Goal: Check status: Verify the current state of an ongoing process or item

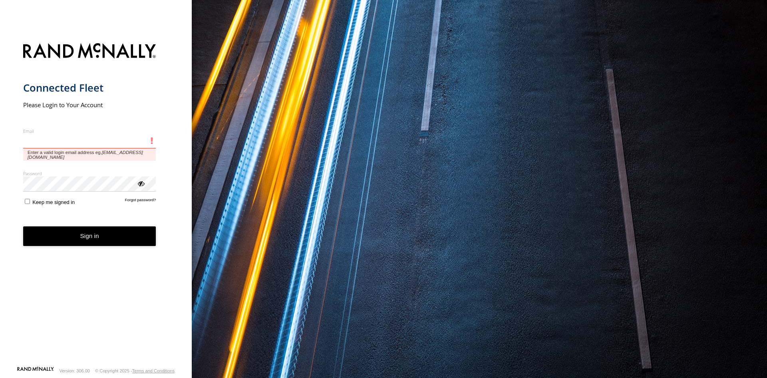
click at [116, 141] on input "Email" at bounding box center [89, 141] width 133 height 14
paste input "**********"
type input "**********"
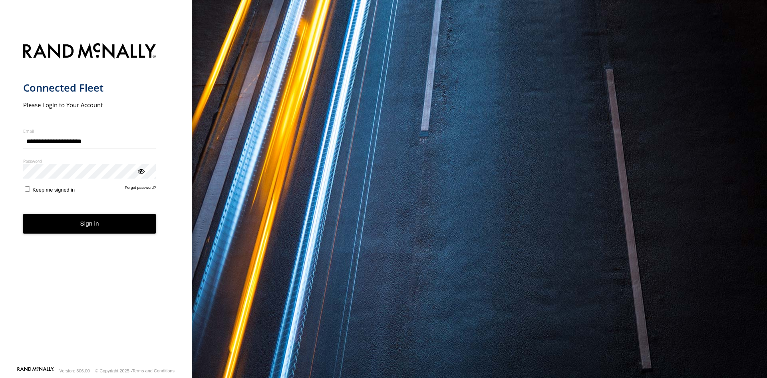
click at [93, 212] on form "**********" at bounding box center [96, 201] width 146 height 327
click at [66, 223] on button "Sign in" at bounding box center [89, 224] width 133 height 20
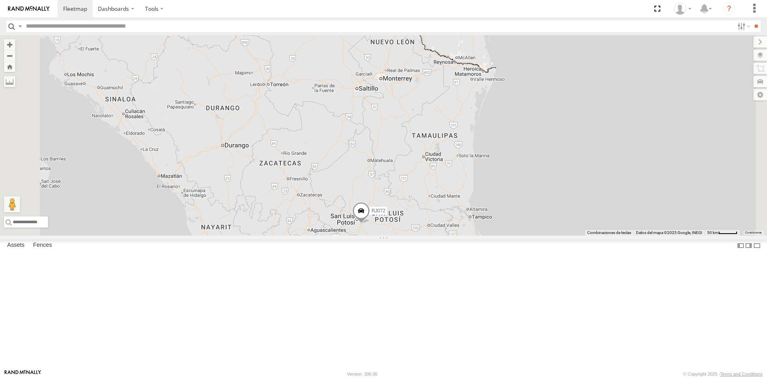
click at [0, 0] on div "RJ034" at bounding box center [0, 0] width 0 height 0
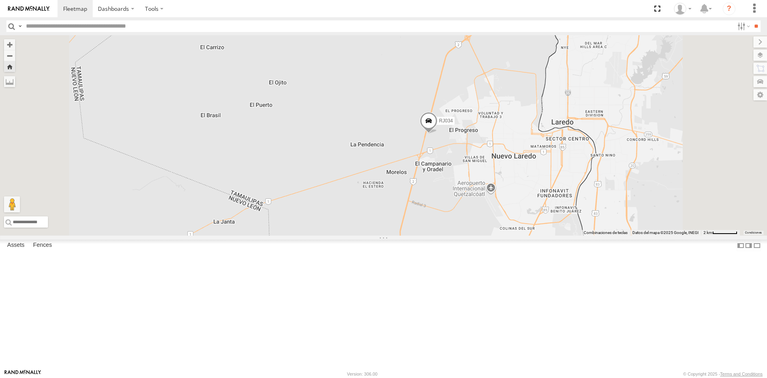
click at [0, 0] on span at bounding box center [0, 0] width 0 height 0
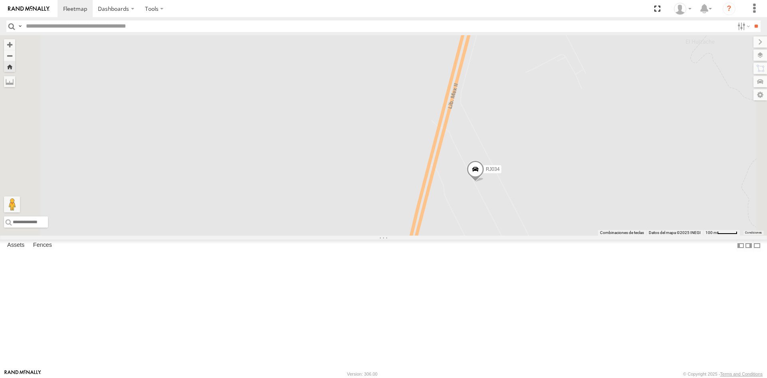
click at [0, 0] on span at bounding box center [0, 0] width 0 height 0
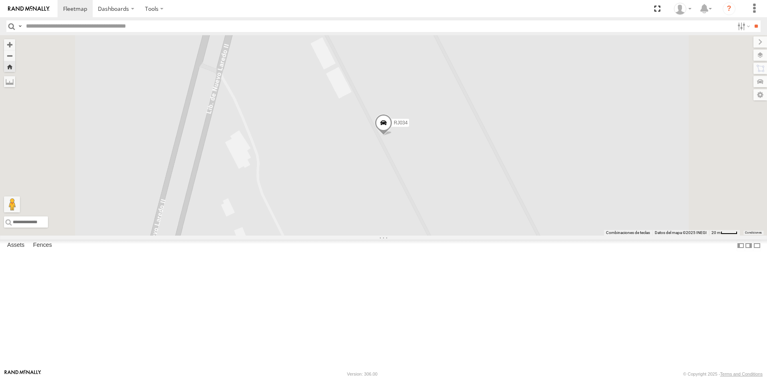
click at [0, 0] on div at bounding box center [0, 0] width 0 height 0
click at [392, 135] on span at bounding box center [384, 125] width 18 height 22
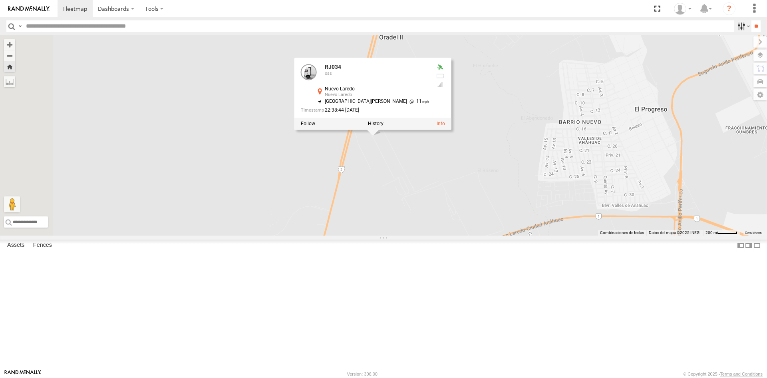
click at [741, 24] on label at bounding box center [742, 26] width 17 height 12
click at [762, 59] on label at bounding box center [752, 55] width 29 height 11
click at [738, 54] on label at bounding box center [752, 55] width 29 height 11
click at [605, 94] on div "RJ034 RJ034 oss [GEOGRAPHIC_DATA] 27.49498 , -99.62263 North [PERSON_NAME] 11 2…" at bounding box center [383, 135] width 767 height 200
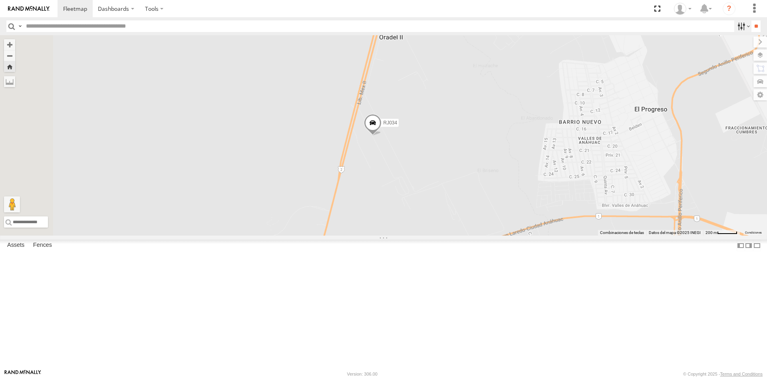
click at [742, 27] on label at bounding box center [742, 26] width 17 height 12
click at [752, 26] on input "**" at bounding box center [756, 26] width 9 height 12
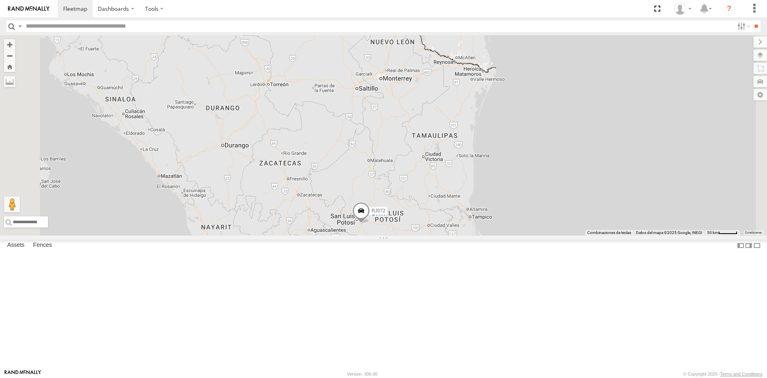
click at [0, 0] on div "RJ034" at bounding box center [0, 0] width 0 height 0
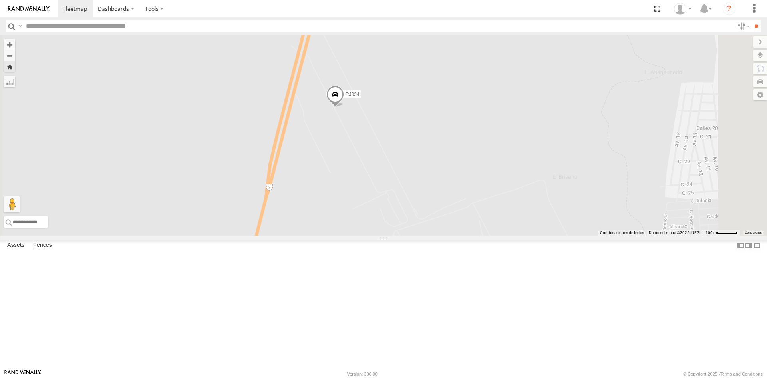
drag, startPoint x: 493, startPoint y: 231, endPoint x: 480, endPoint y: 260, distance: 31.1
click at [480, 235] on div "RJ034" at bounding box center [383, 135] width 767 height 200
click at [15, 66] on button "Zoom Home" at bounding box center [9, 66] width 11 height 11
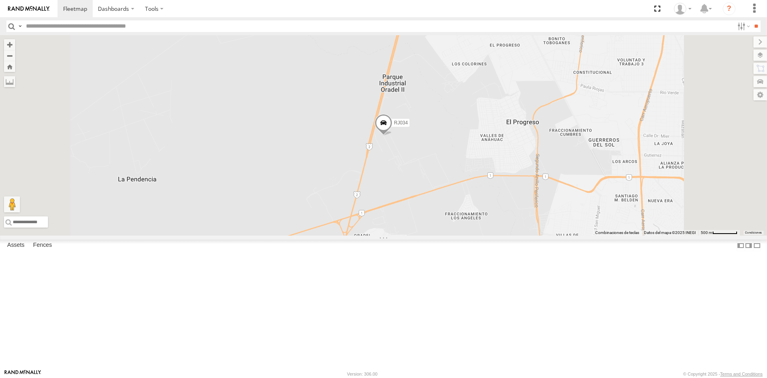
click at [0, 0] on span "Basemaps" at bounding box center [0, 0] width 0 height 0
click at [0, 0] on span "Satellite" at bounding box center [0, 0] width 0 height 0
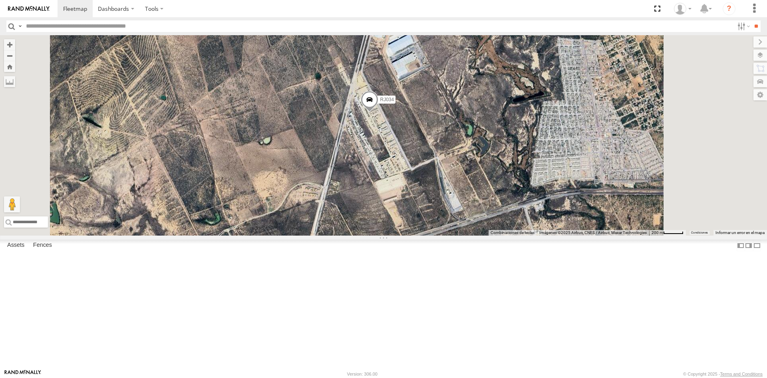
click at [520, 235] on div "RJ034" at bounding box center [383, 135] width 767 height 200
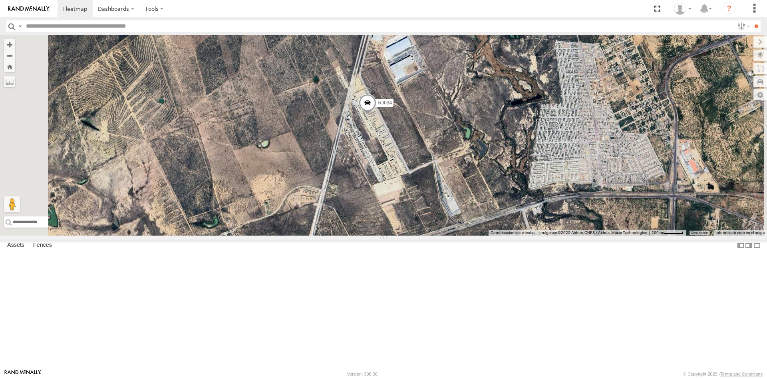
click at [376, 115] on span at bounding box center [368, 105] width 18 height 22
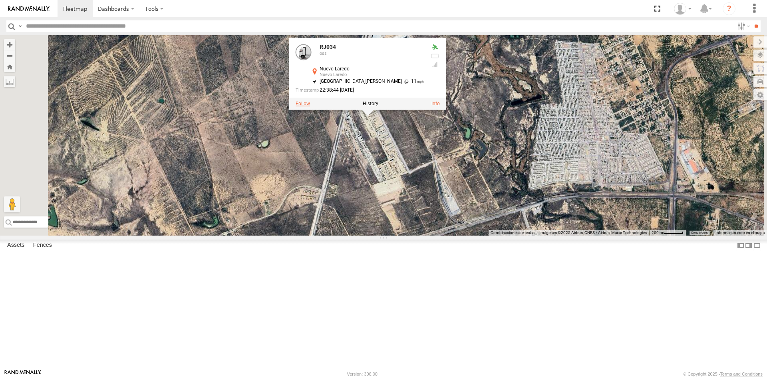
click at [310, 106] on label at bounding box center [303, 104] width 14 height 6
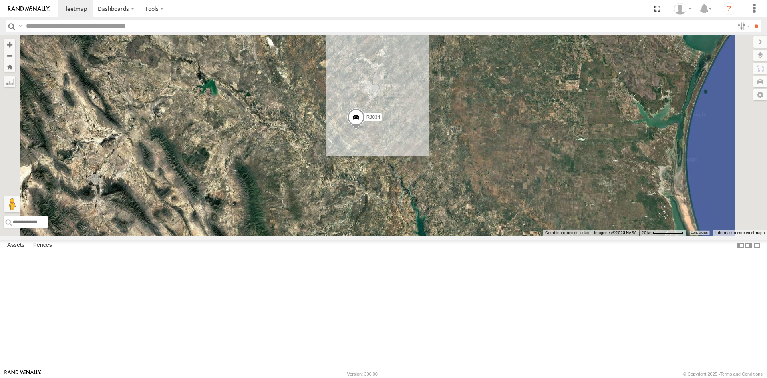
click at [0, 0] on span "Roadmap" at bounding box center [0, 0] width 0 height 0
